Goal: Task Accomplishment & Management: Manage account settings

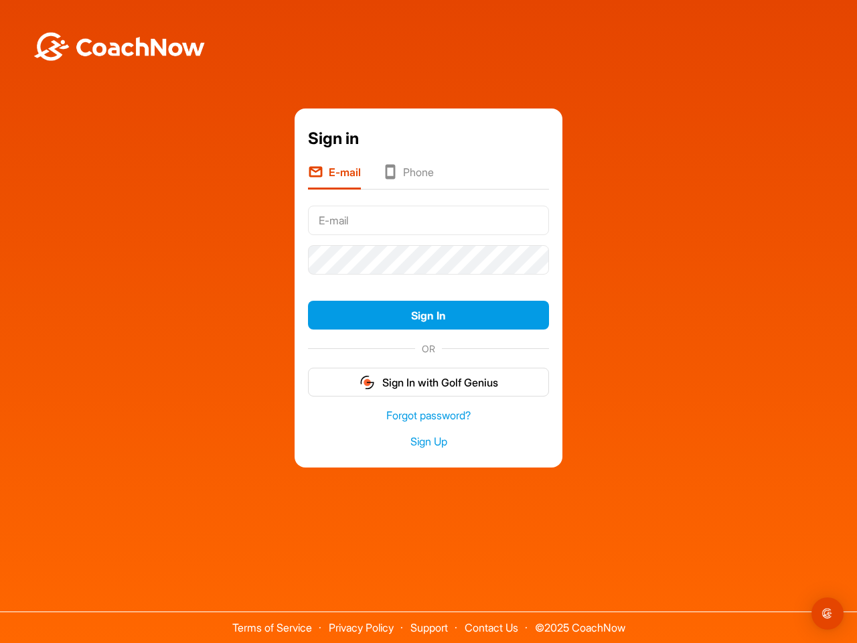
click at [428, 280] on form "Sign In OR Sign In with Golf Genius" at bounding box center [428, 299] width 241 height 196
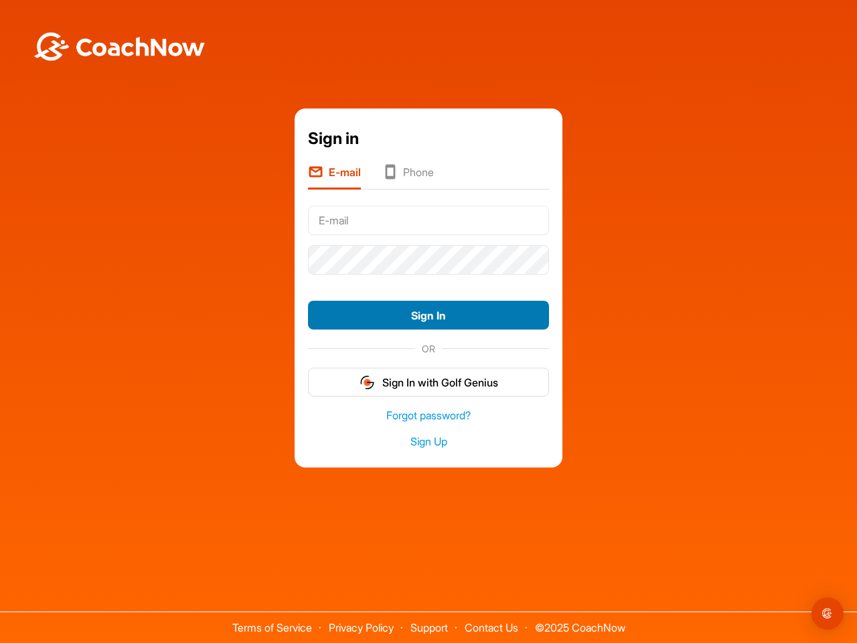
click at [428, 315] on button "Sign In" at bounding box center [428, 315] width 241 height 29
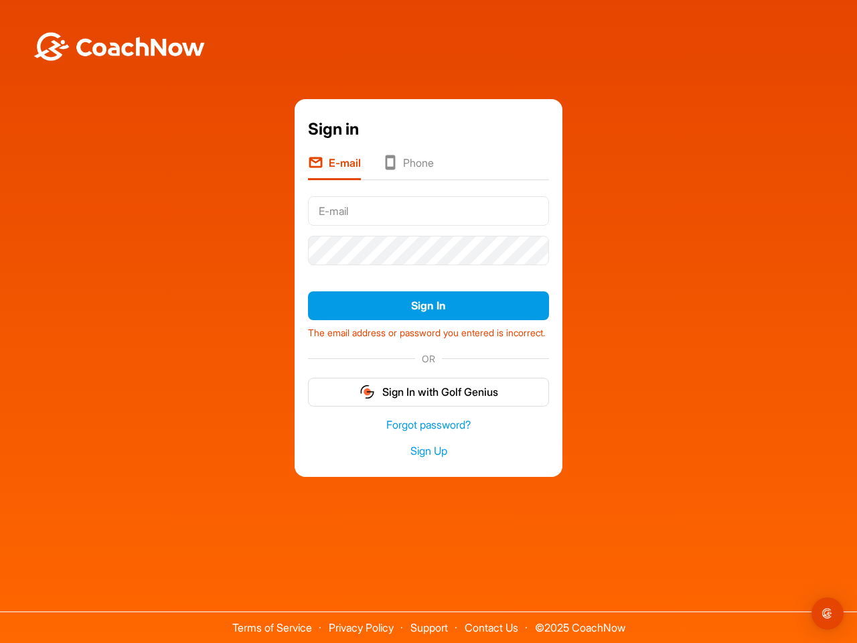
click at [428, 382] on form "Sign In The email address or password you entered is incorrect. OR Sign In with…" at bounding box center [428, 298] width 241 height 215
click at [827, 613] on img "Open Intercom Messenger" at bounding box center [827, 613] width 16 height 16
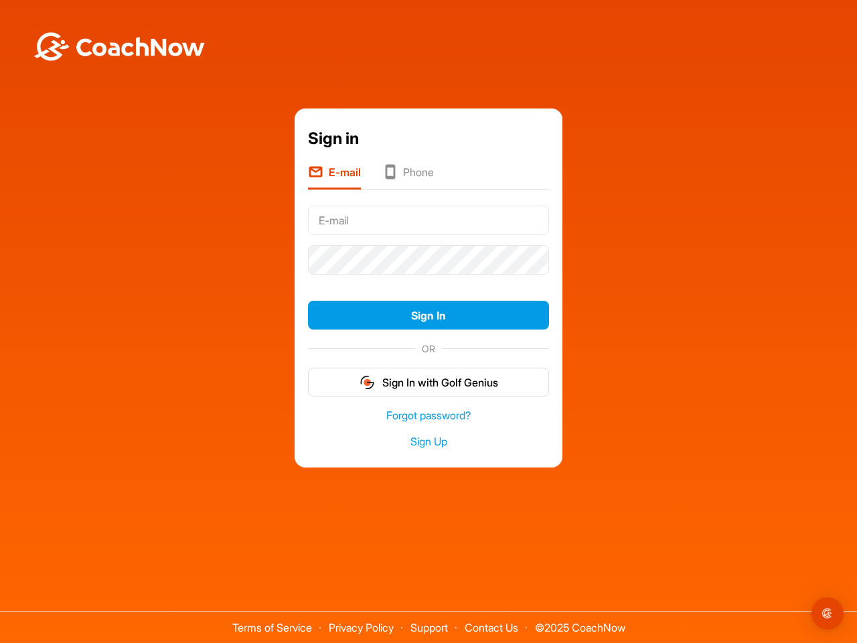
click at [428, 280] on form "Sign In OR Sign In with Golf Genius" at bounding box center [428, 299] width 241 height 196
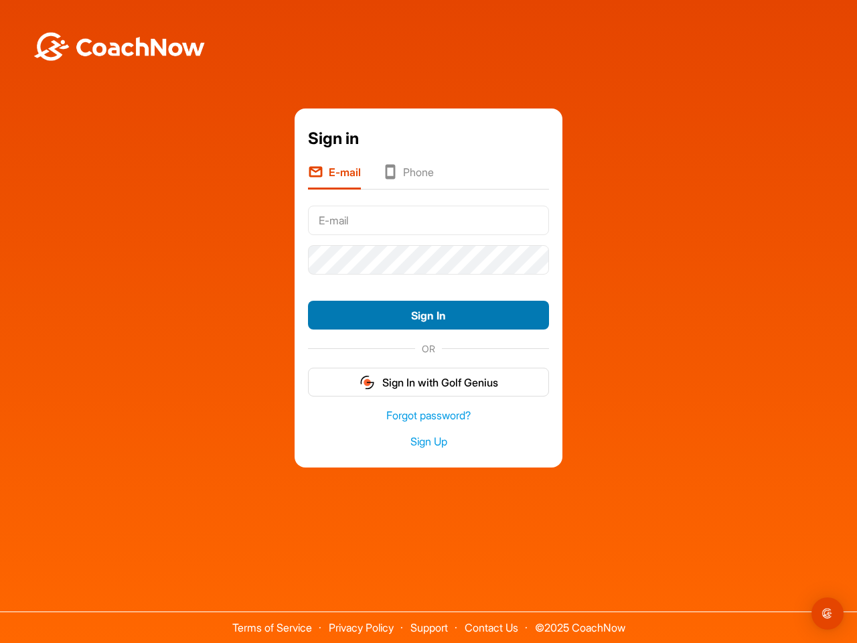
click at [428, 315] on button "Sign In" at bounding box center [428, 315] width 241 height 29
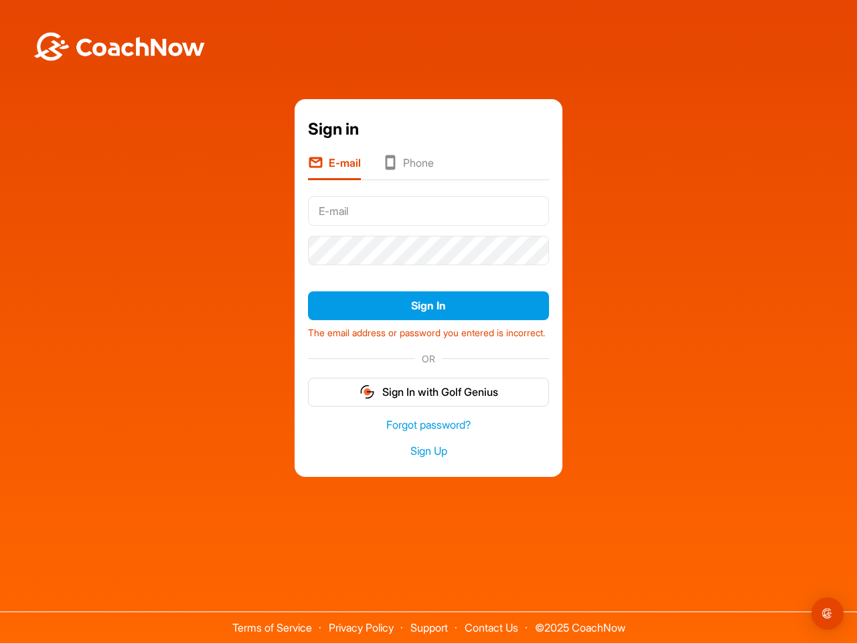
click at [428, 382] on form "Sign In The email address or password you entered is incorrect. OR Sign In with…" at bounding box center [428, 298] width 241 height 215
click at [827, 613] on img "Open Intercom Messenger" at bounding box center [827, 613] width 16 height 16
